Goal: Task Accomplishment & Management: Complete application form

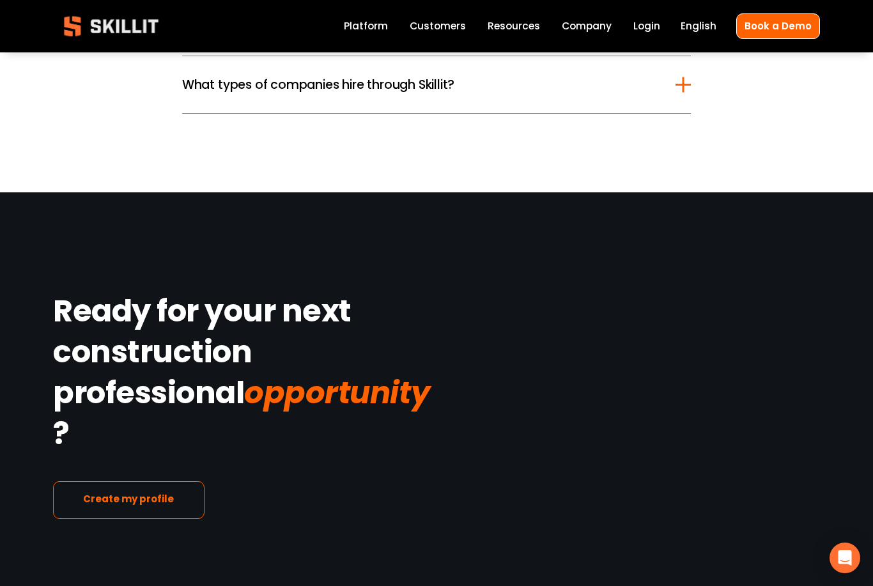
scroll to position [1895, 0]
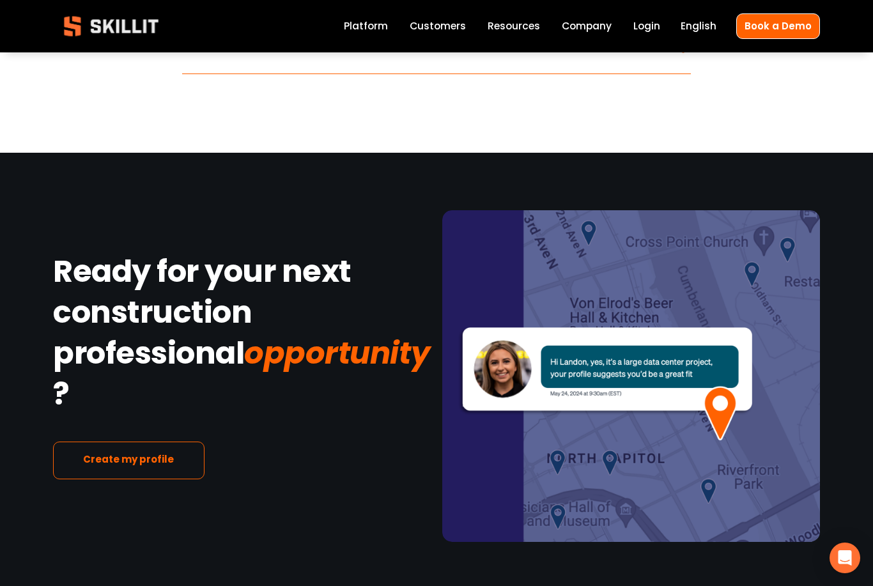
click at [589, 29] on link "Company" at bounding box center [587, 26] width 50 height 17
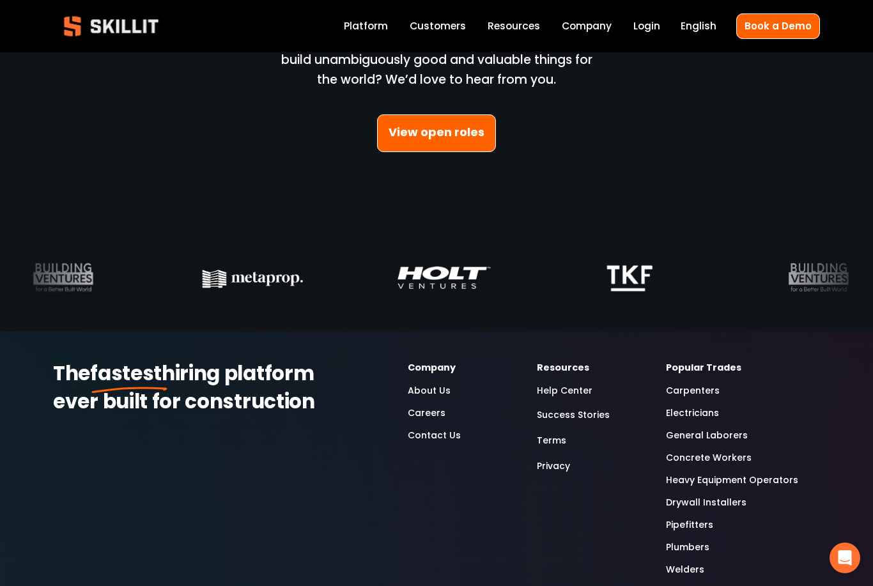
scroll to position [3674, 0]
drag, startPoint x: 471, startPoint y: 141, endPoint x: 471, endPoint y: 110, distance: 31.3
click at [471, 110] on div "Join us Have a sense of purpose and humor? Want to build unambiguously good and…" at bounding box center [436, 80] width 873 height 226
click at [471, 125] on link "View open roles" at bounding box center [436, 133] width 119 height 38
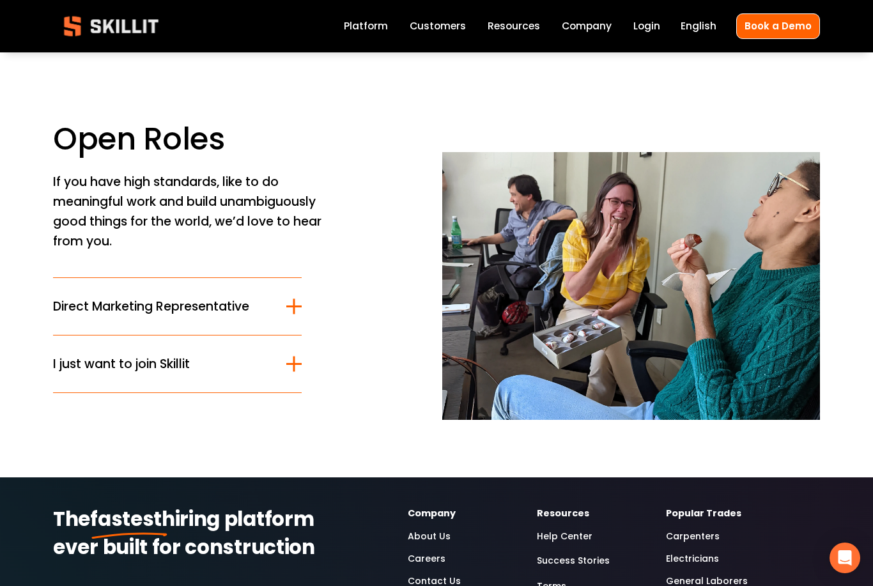
click at [296, 313] on div at bounding box center [293, 306] width 15 height 15
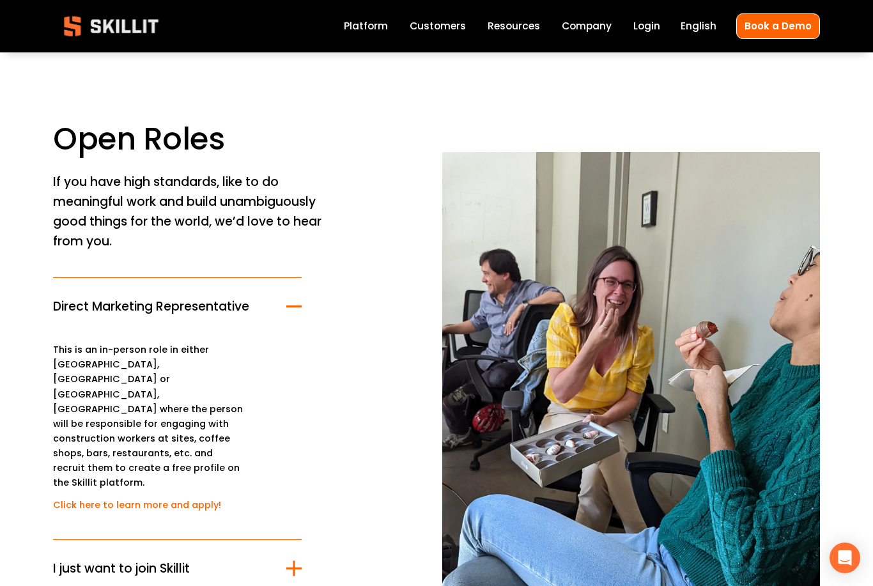
click at [290, 561] on div at bounding box center [293, 568] width 15 height 15
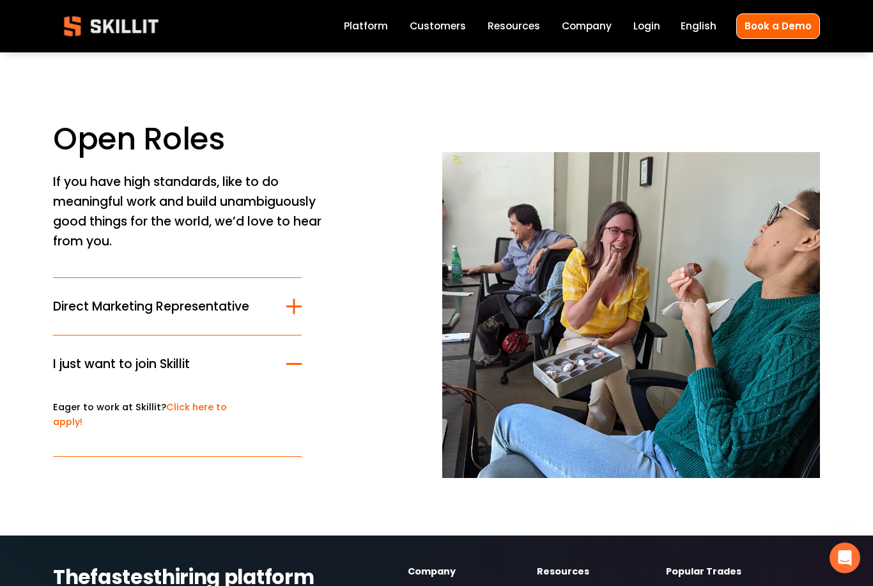
click at [199, 412] on link "Click here to apply!" at bounding box center [140, 414] width 174 height 27
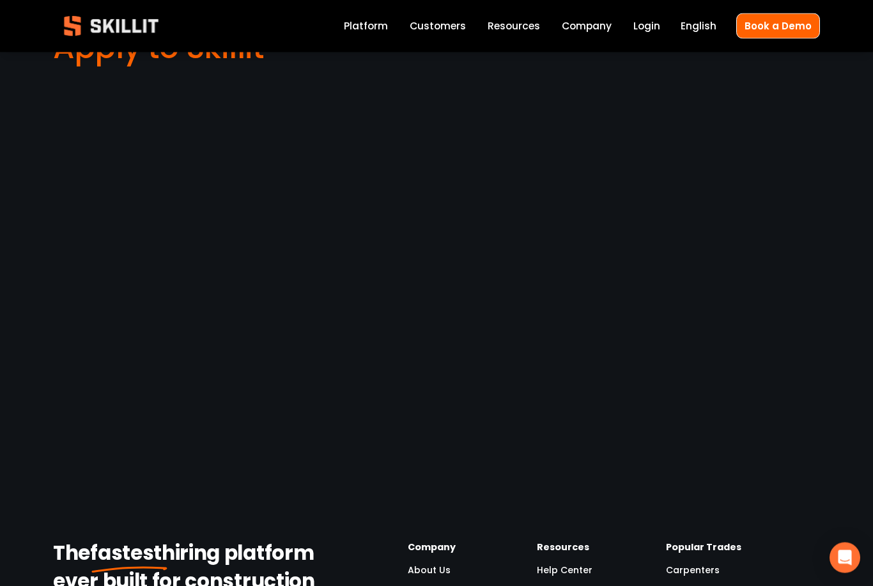
scroll to position [931, 0]
